Goal: Information Seeking & Learning: Learn about a topic

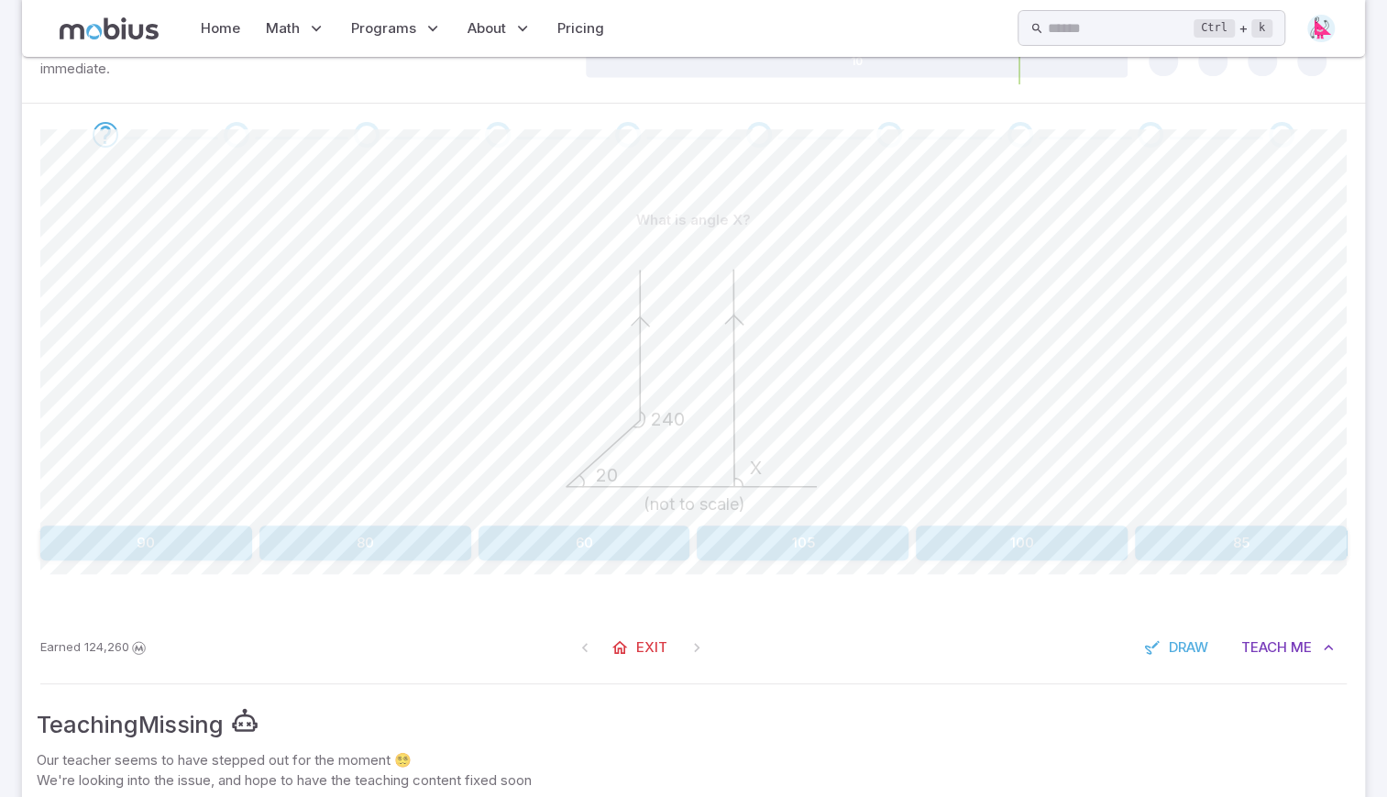
scroll to position [367, 0]
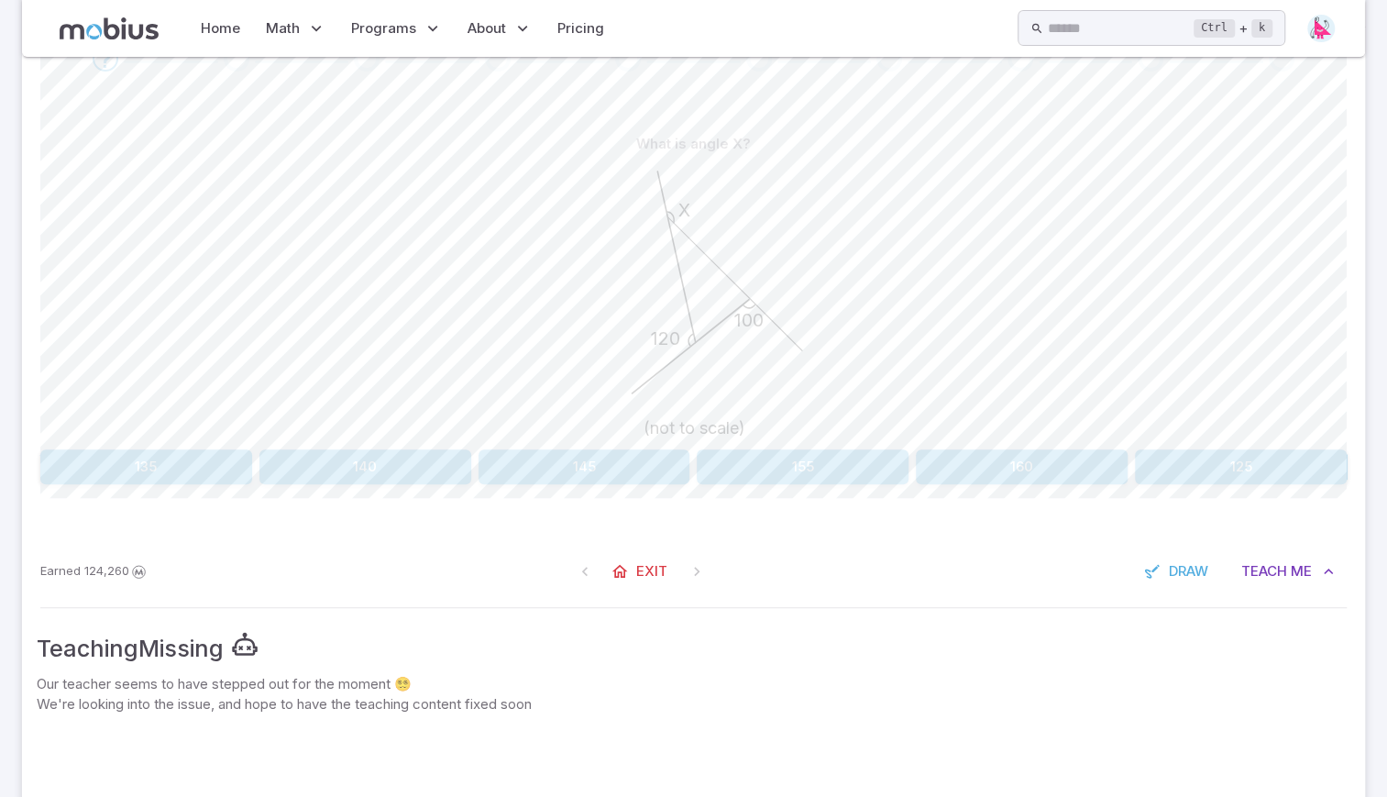
scroll to position [427, 0]
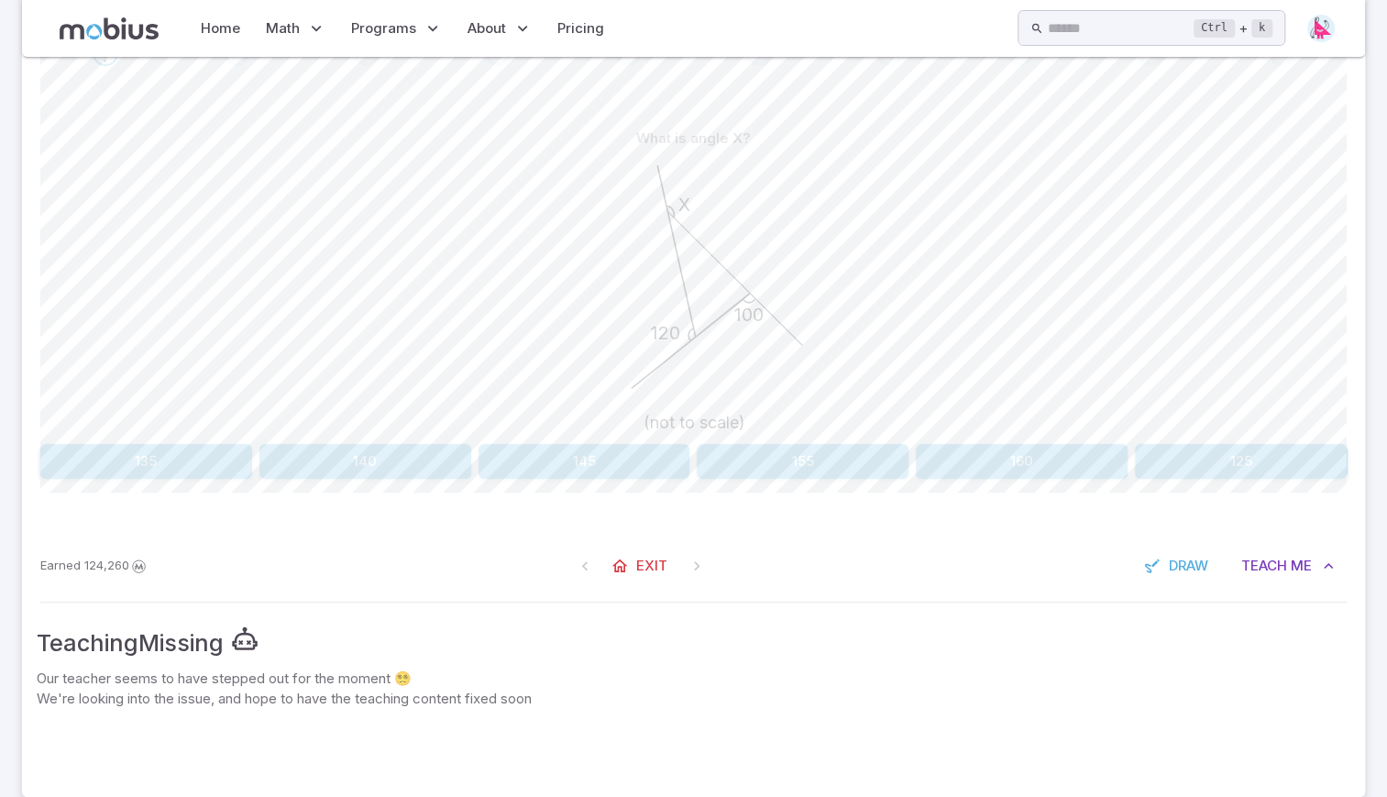
click at [992, 478] on button "160" at bounding box center [1022, 461] width 212 height 35
